Goal: Task Accomplishment & Management: Use online tool/utility

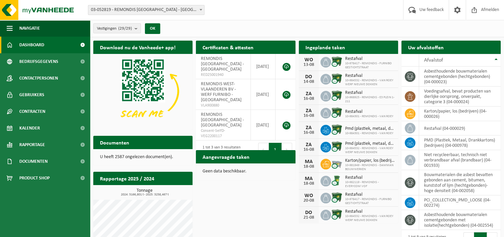
click at [395, 25] on div "Vestigingen (29/29) Alles selecteren Alles deselecteren Actieve selecteren REMO…" at bounding box center [297, 28] width 414 height 17
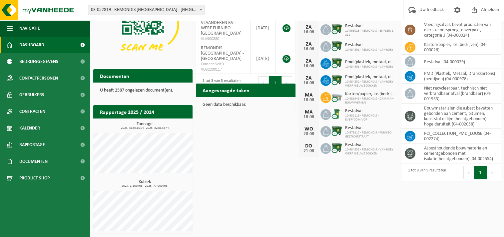
scroll to position [67, 0]
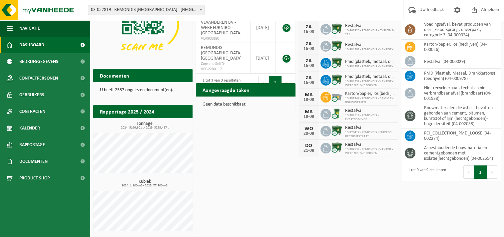
drag, startPoint x: 270, startPoint y: 9, endPoint x: 232, endPoint y: 11, distance: 38.0
click at [232, 11] on div "Vestiging: 03-052819 - REMONDIS WEST-VLAANDEREN - OOSTENDE 10-873801 - I.V.V.O.…" at bounding box center [252, 10] width 504 height 20
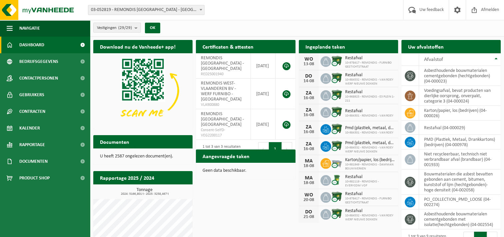
scroll to position [0, 0]
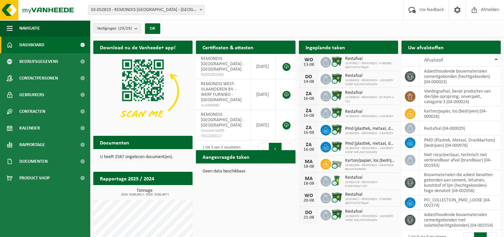
drag, startPoint x: 486, startPoint y: 234, endPoint x: 494, endPoint y: 234, distance: 8.3
click at [494, 232] on nav "Eerste Vorige 1 Volgende Laatste" at bounding box center [480, 232] width 34 height 0
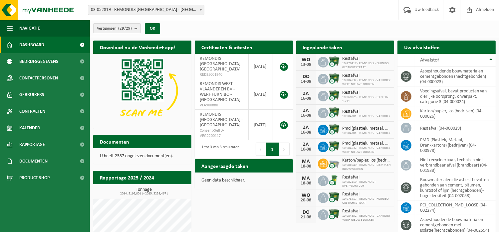
click at [200, 10] on b at bounding box center [200, 10] width 3 height 2
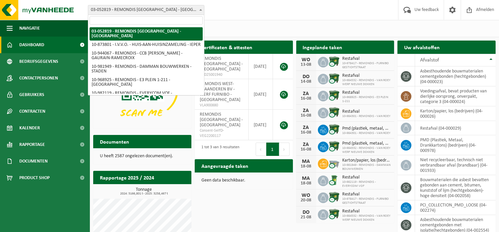
click at [265, 201] on div "Download nu de Vanheede+ app! Verberg Certificaten & attesten Bekijk uw certifi…" at bounding box center [295, 170] width 406 height 266
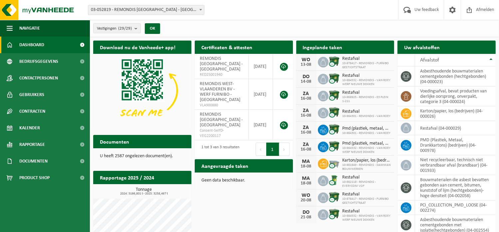
click at [236, 167] on h2 "Aangevraagde taken" at bounding box center [225, 166] width 60 height 13
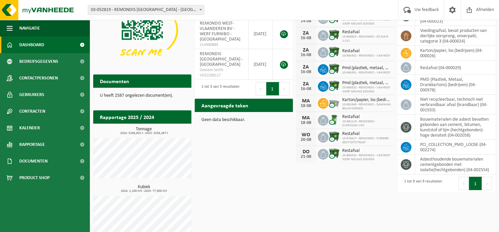
scroll to position [71, 0]
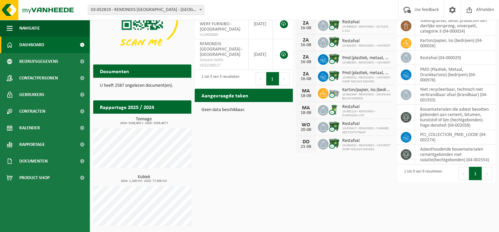
click at [485, 172] on button "Volgende" at bounding box center [487, 173] width 10 height 13
click at [444, 136] on td "PCI_COLLECTION_PMD_LOOSE (04-002274)" at bounding box center [455, 137] width 81 height 15
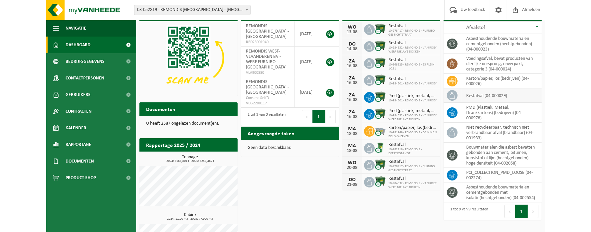
scroll to position [0, 0]
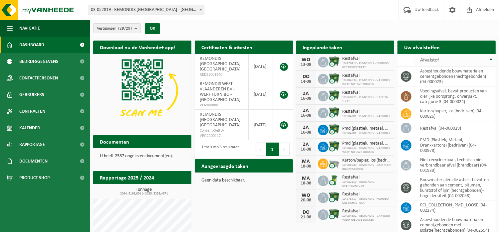
click at [492, 59] on th "Afvalstof" at bounding box center [455, 60] width 81 height 13
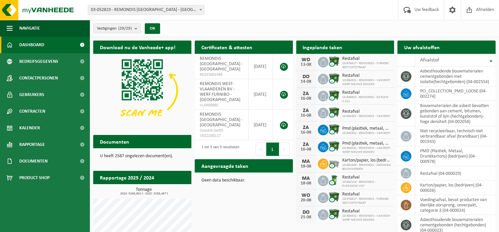
drag, startPoint x: 489, startPoint y: 47, endPoint x: 458, endPoint y: 50, distance: 31.7
click at [458, 50] on div "Uw afvalstoffen Ophaling aanvragen" at bounding box center [447, 47] width 98 height 13
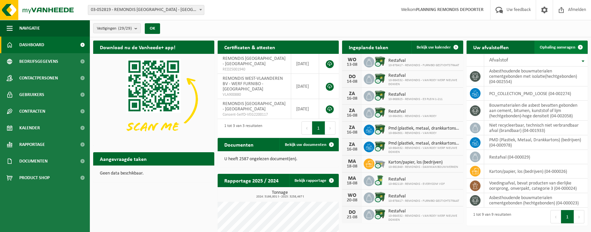
click at [509, 47] on span at bounding box center [580, 47] width 13 height 13
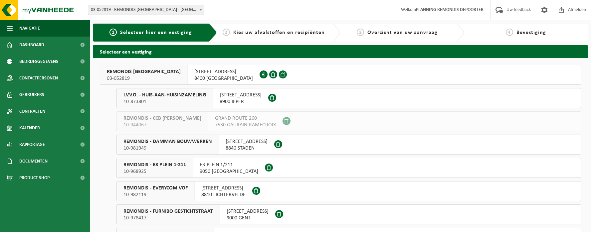
click at [214, 75] on span "8400 OOSTENDE" at bounding box center [223, 78] width 59 height 7
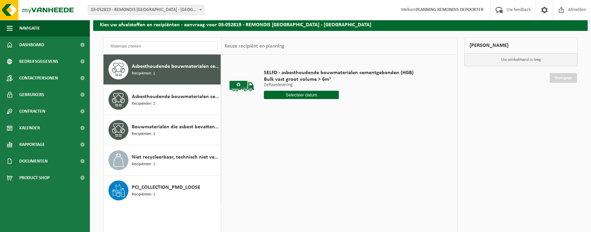
scroll to position [67, 0]
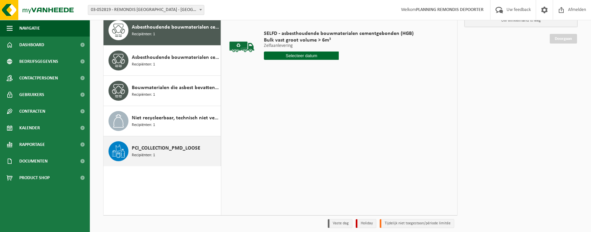
click at [185, 155] on div "PCI_COLLECTION_PMD_LOOSE Recipiënten: 1" at bounding box center [175, 152] width 87 height 20
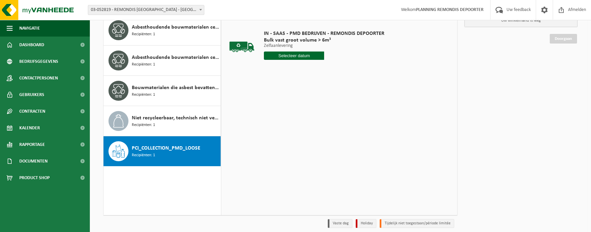
click at [312, 56] on input "text" at bounding box center [294, 56] width 60 height 8
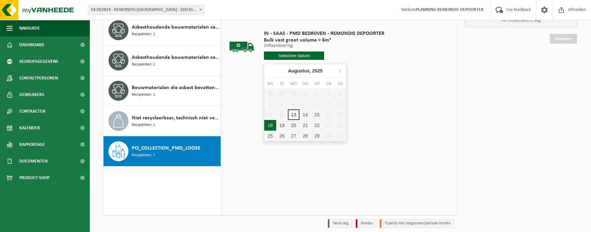
click at [272, 124] on div "18" at bounding box center [270, 125] width 12 height 11
type input "Van 2025-08-18"
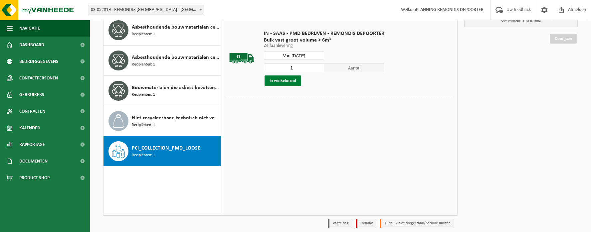
click at [289, 81] on button "In winkelmand" at bounding box center [283, 81] width 37 height 11
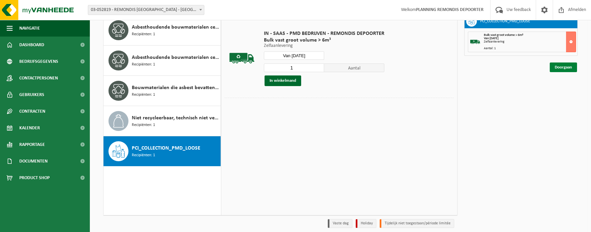
click at [555, 66] on link "Doorgaan" at bounding box center [563, 68] width 27 height 10
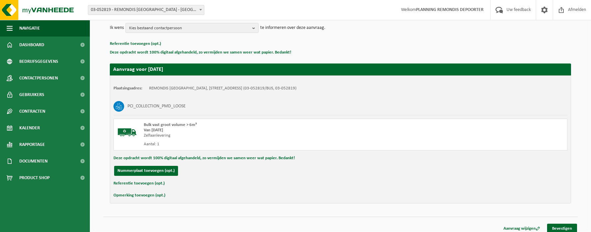
scroll to position [87, 0]
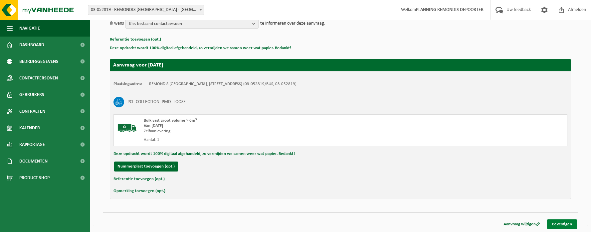
click at [566, 220] on link "Bevestigen" at bounding box center [562, 225] width 30 height 10
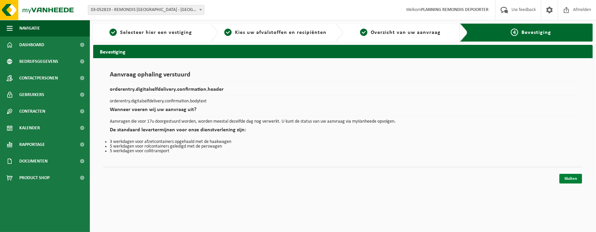
click at [574, 178] on link "Sluiten" at bounding box center [571, 179] width 23 height 10
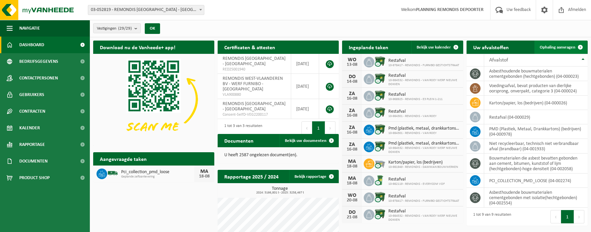
click at [545, 46] on span "Ophaling aanvragen" at bounding box center [558, 47] width 36 height 4
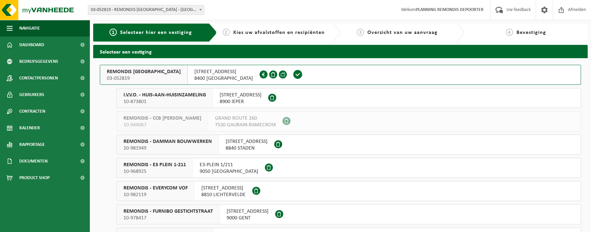
click at [202, 78] on span "8400 OOSTENDE" at bounding box center [223, 78] width 59 height 7
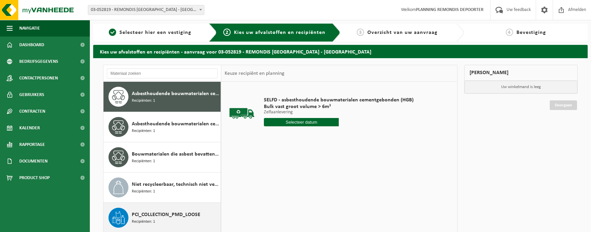
click at [182, 218] on span "PCI_COLLECTION_PMD_LOOSE" at bounding box center [166, 215] width 69 height 8
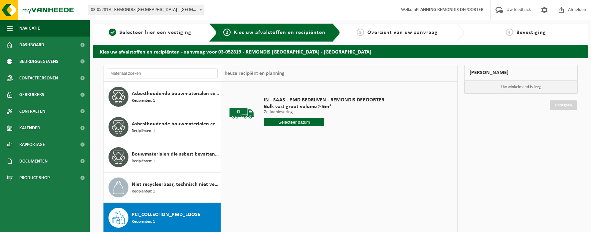
click at [296, 124] on input "text" at bounding box center [294, 122] width 60 height 8
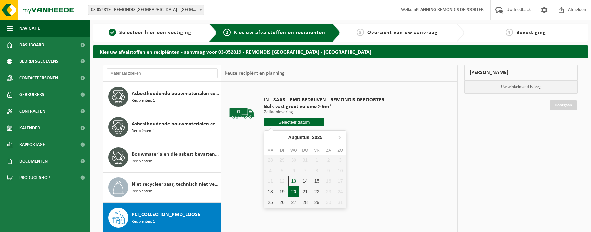
click at [295, 189] on div "20" at bounding box center [294, 192] width 12 height 11
type input "Van [DATE]"
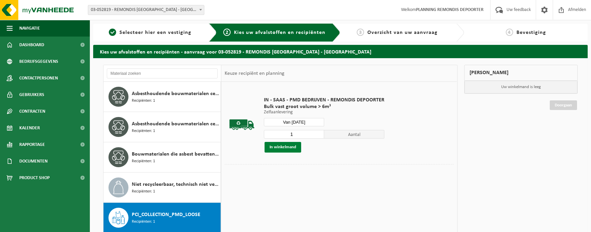
click at [289, 146] on button "In winkelmand" at bounding box center [283, 147] width 37 height 11
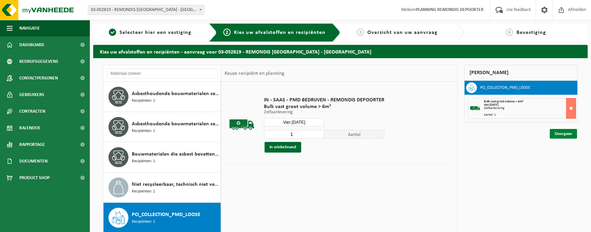
click at [563, 131] on link "Doorgaan" at bounding box center [563, 134] width 27 height 10
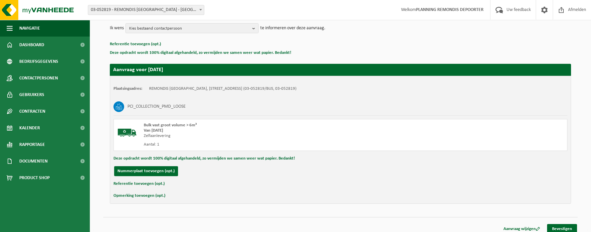
scroll to position [87, 0]
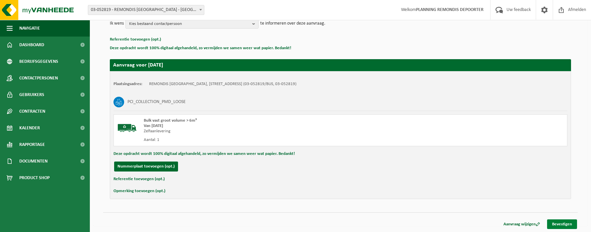
click at [561, 220] on link "Bevestigen" at bounding box center [562, 225] width 30 height 10
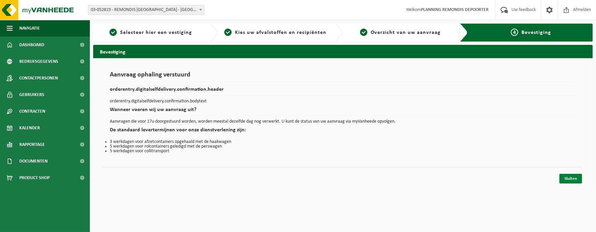
click at [572, 178] on link "Sluiten" at bounding box center [571, 179] width 23 height 10
